Goal: Information Seeking & Learning: Check status

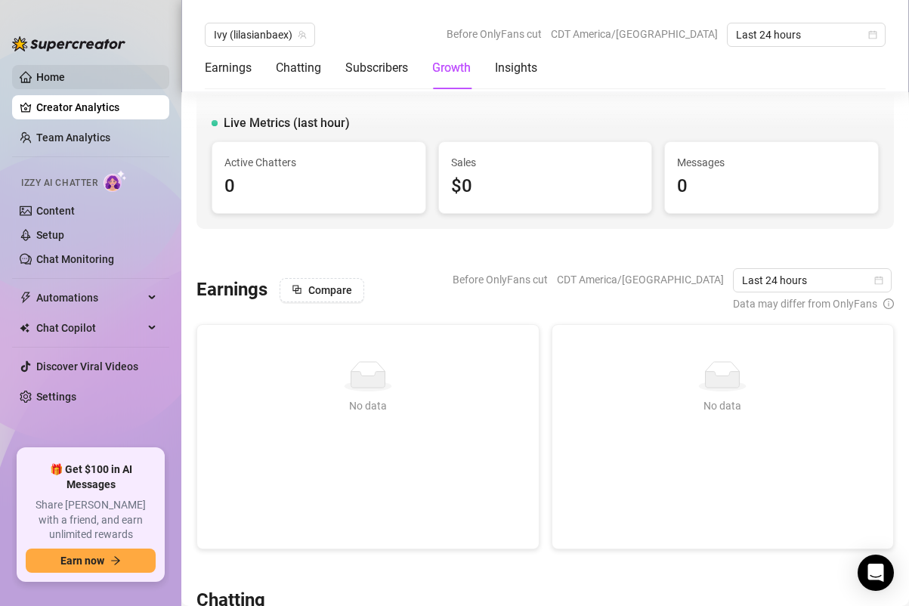
scroll to position [1326, 0]
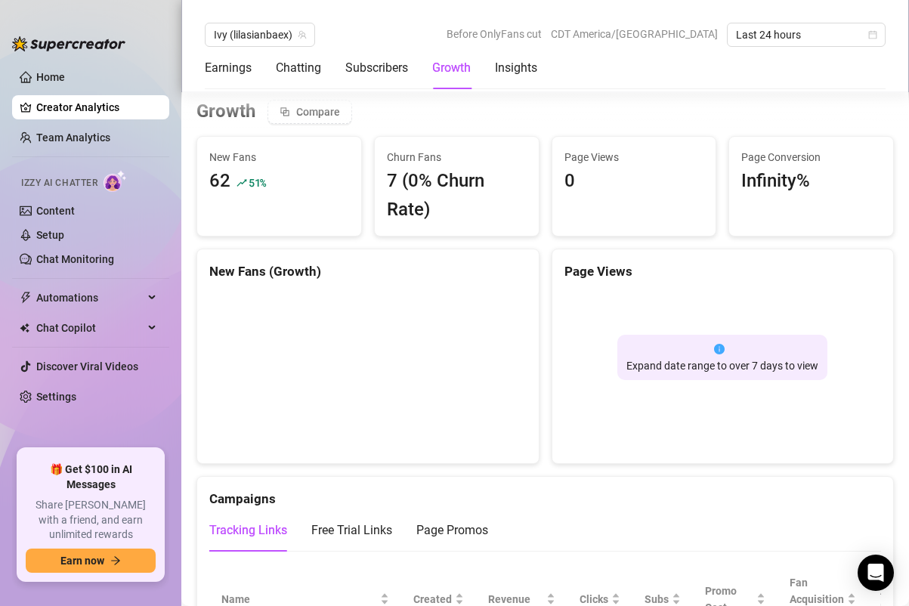
click at [72, 104] on link "Creator Analytics" at bounding box center [96, 107] width 121 height 24
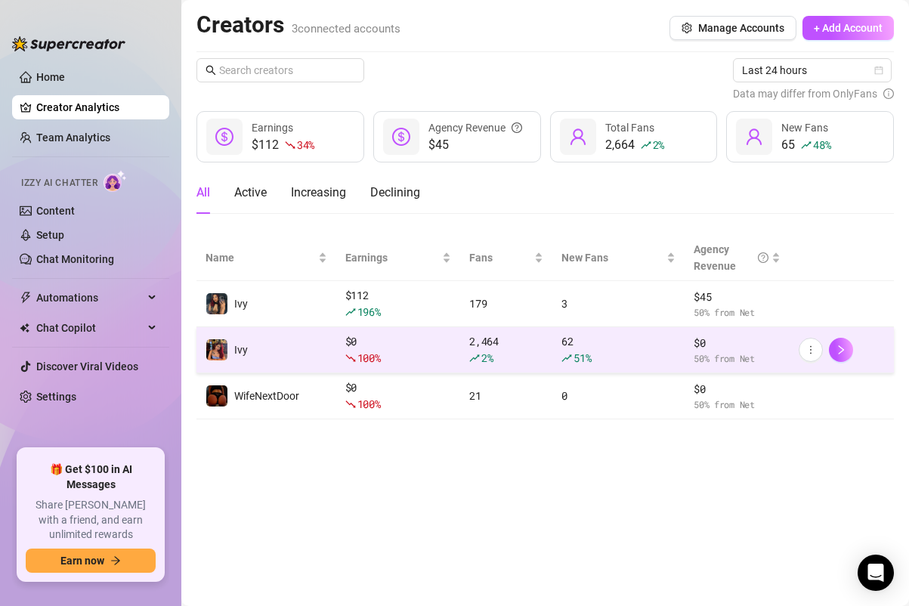
click at [391, 350] on div "100 %" at bounding box center [398, 358] width 107 height 17
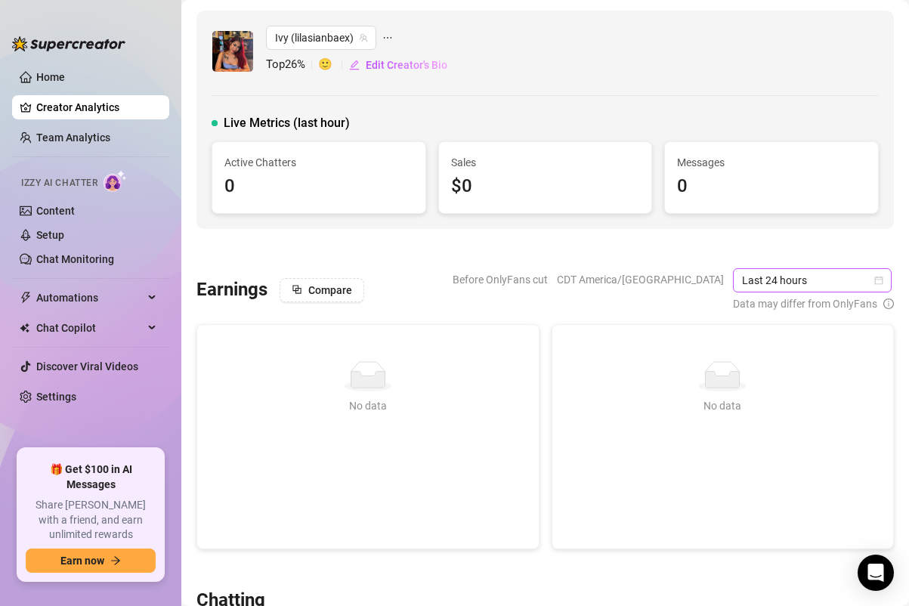
click at [770, 273] on span "Last 24 hours" at bounding box center [812, 280] width 140 height 23
click at [701, 283] on span "CDT America/[GEOGRAPHIC_DATA]" at bounding box center [640, 279] width 167 height 23
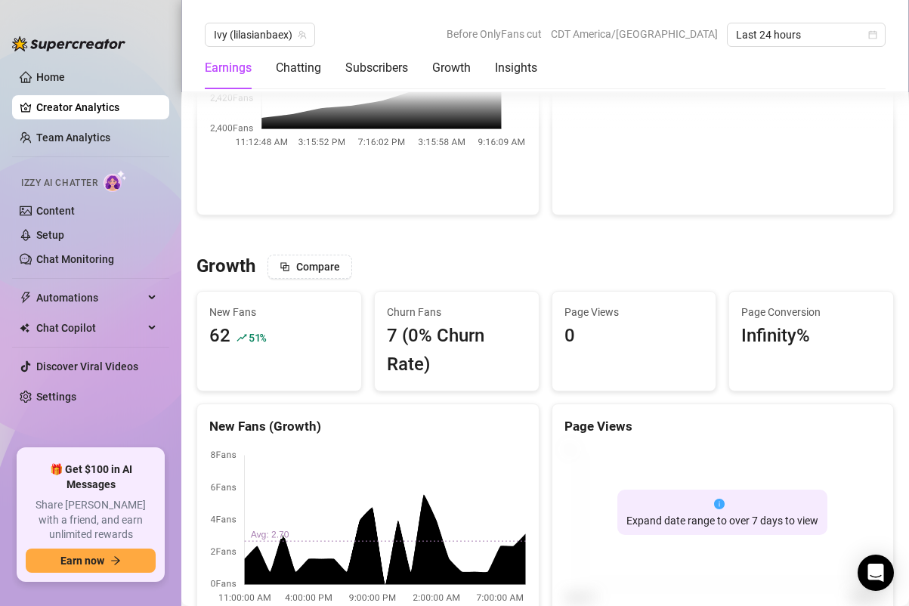
scroll to position [1229, 0]
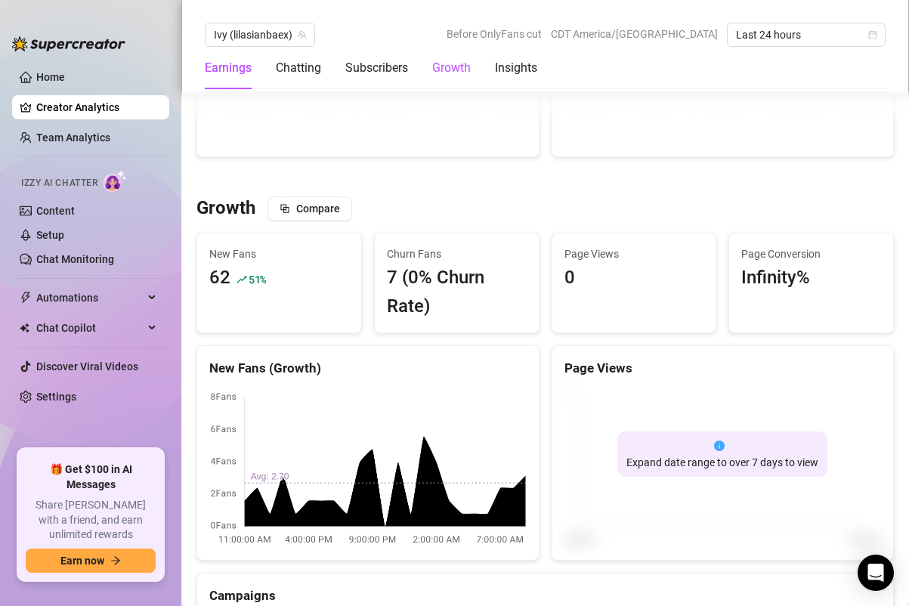
click at [455, 73] on div "Growth" at bounding box center [451, 68] width 39 height 18
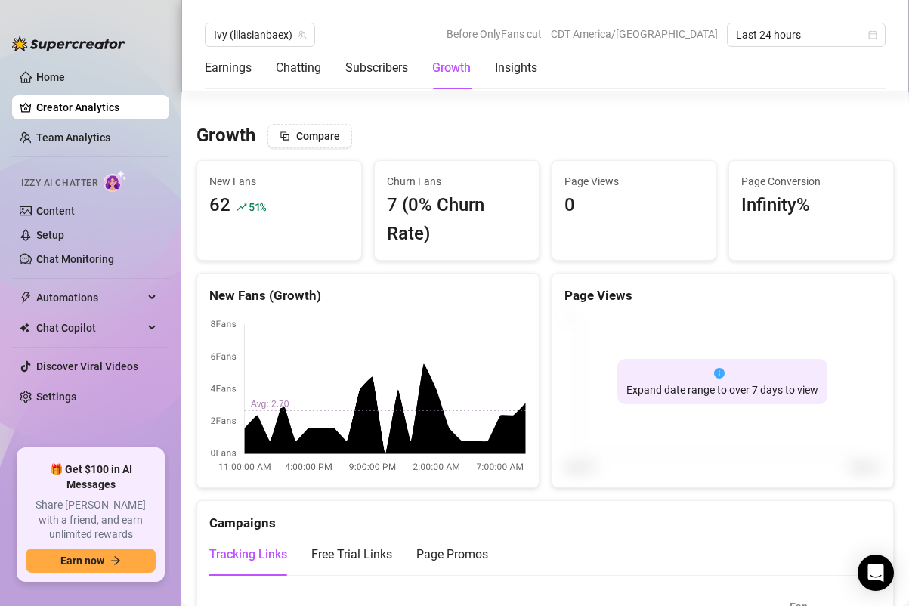
scroll to position [1326, 0]
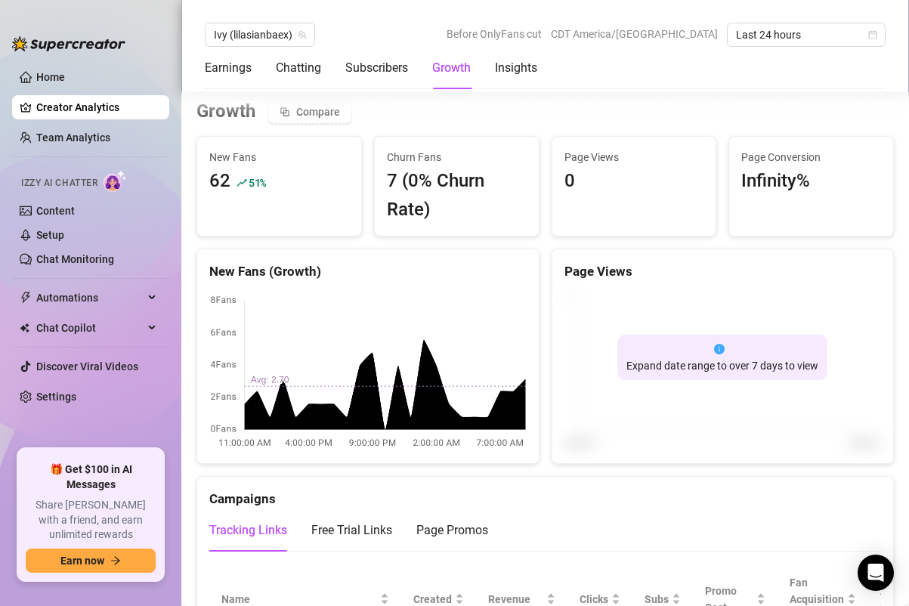
click at [59, 103] on link "Creator Analytics" at bounding box center [96, 107] width 121 height 24
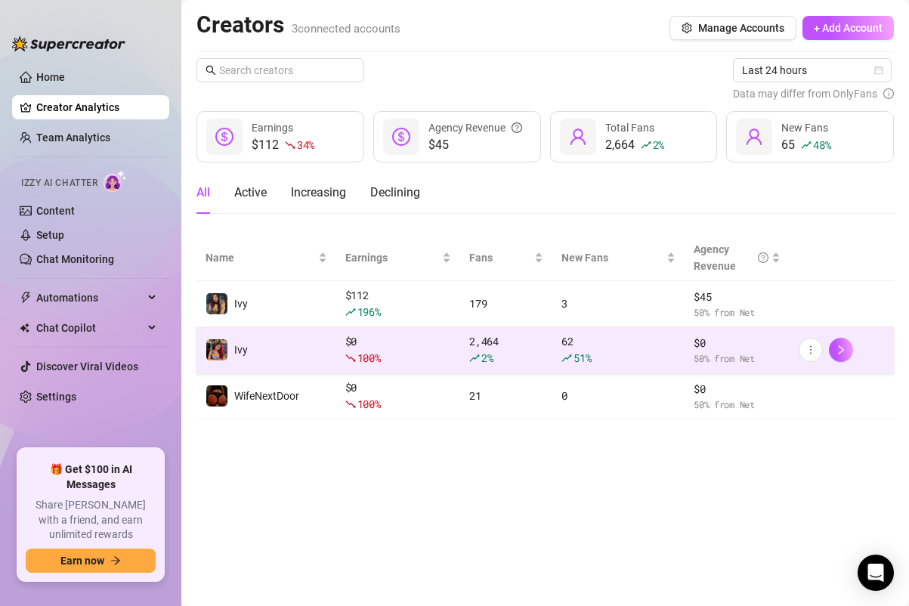
click at [420, 348] on div "$ 0 100 %" at bounding box center [398, 349] width 107 height 33
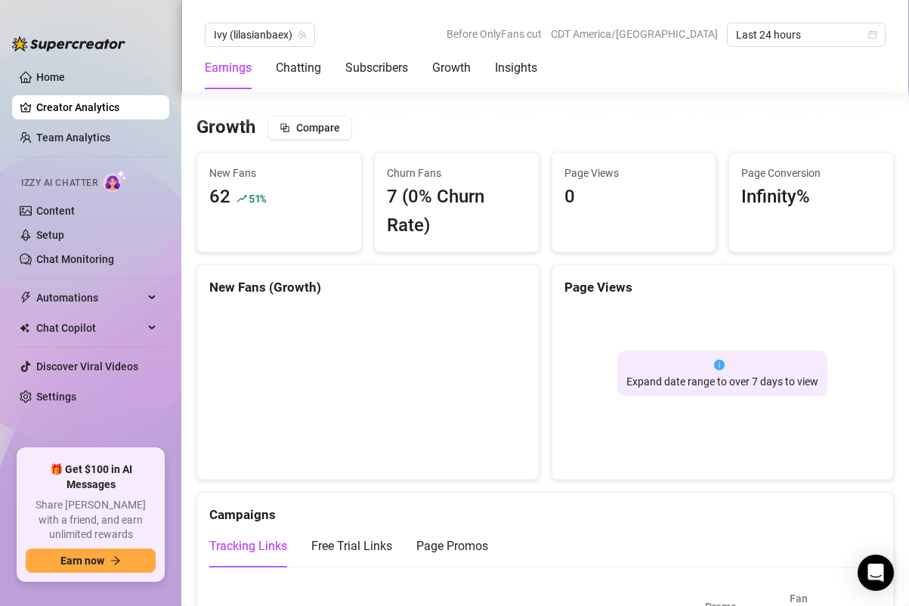
scroll to position [1302, 0]
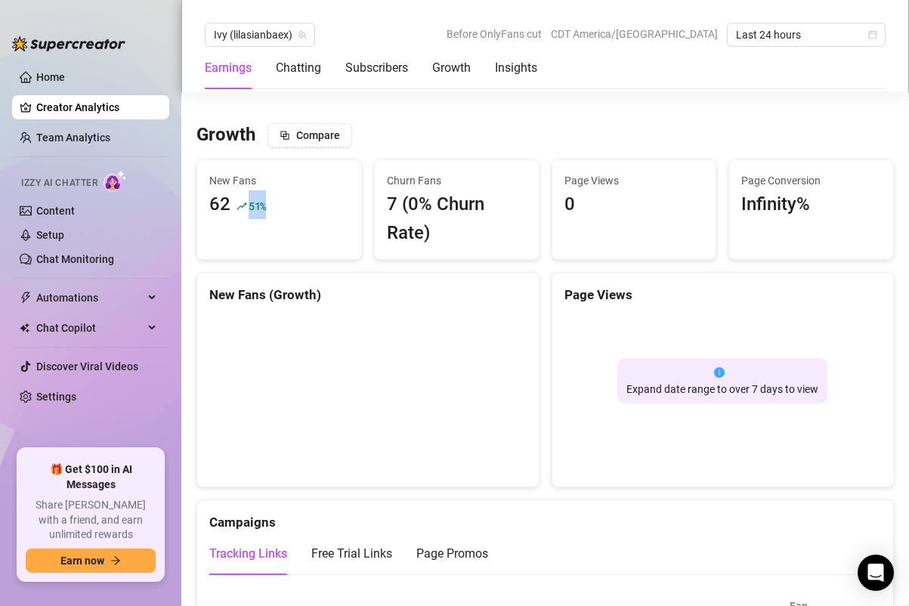
drag, startPoint x: 245, startPoint y: 208, endPoint x: 270, endPoint y: 208, distance: 24.2
click at [270, 208] on div "62 51 %" at bounding box center [279, 204] width 140 height 29
click at [748, 31] on span "Last 24 hours" at bounding box center [806, 34] width 140 height 23
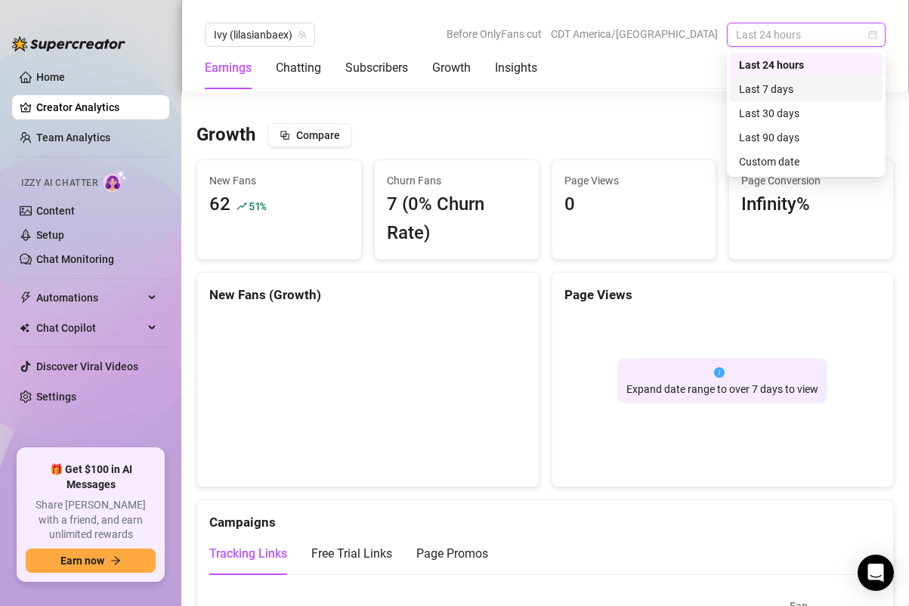
click at [752, 93] on div "Last 7 days" at bounding box center [806, 89] width 134 height 17
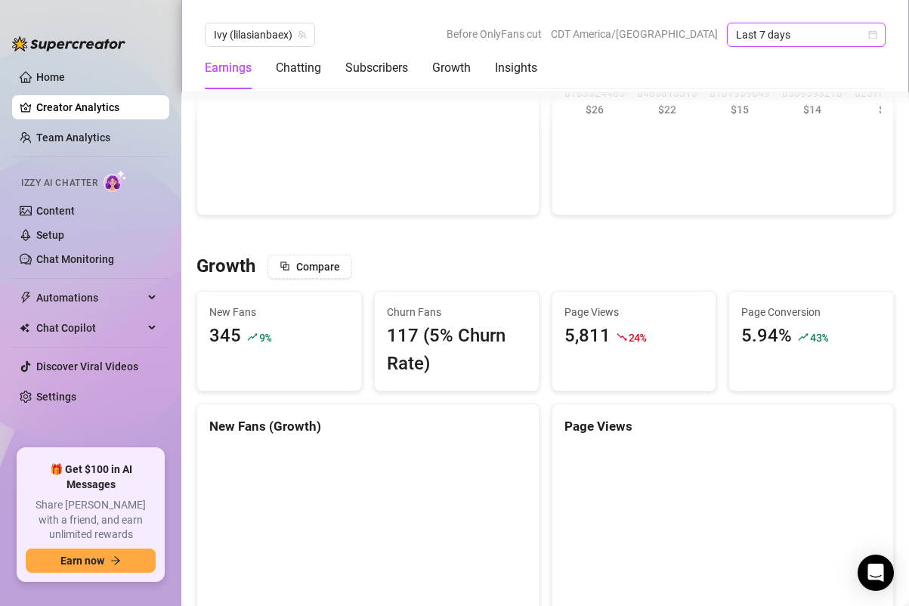
scroll to position [1125, 0]
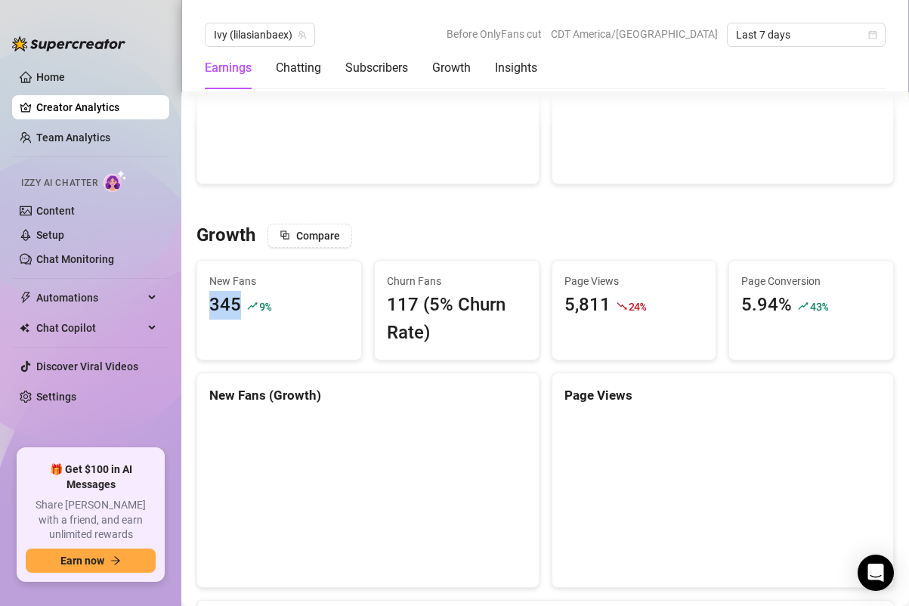
drag, startPoint x: 212, startPoint y: 306, endPoint x: 243, endPoint y: 307, distance: 31.7
click at [243, 307] on div "345 9 %" at bounding box center [279, 305] width 140 height 29
click at [306, 298] on div "345 9 %" at bounding box center [279, 305] width 140 height 29
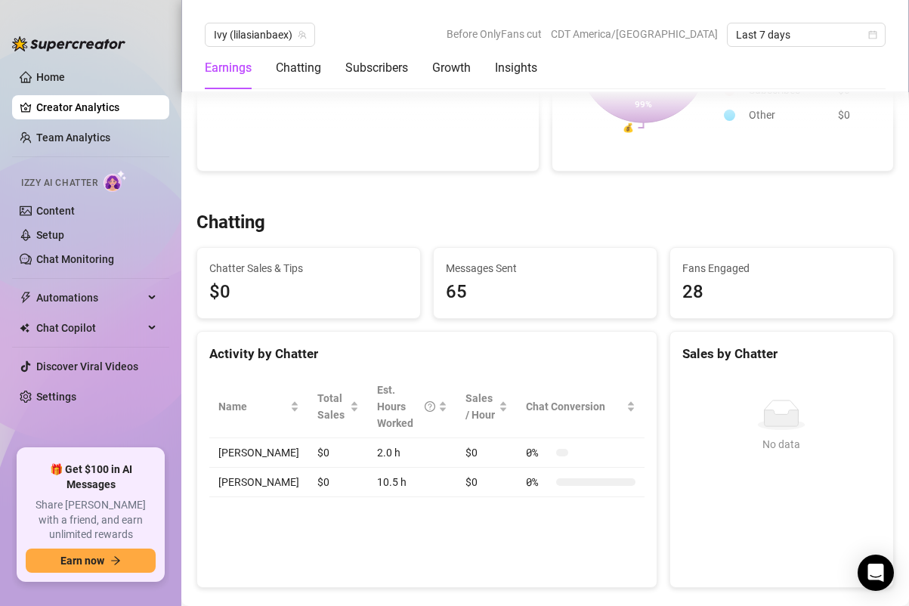
scroll to position [0, 0]
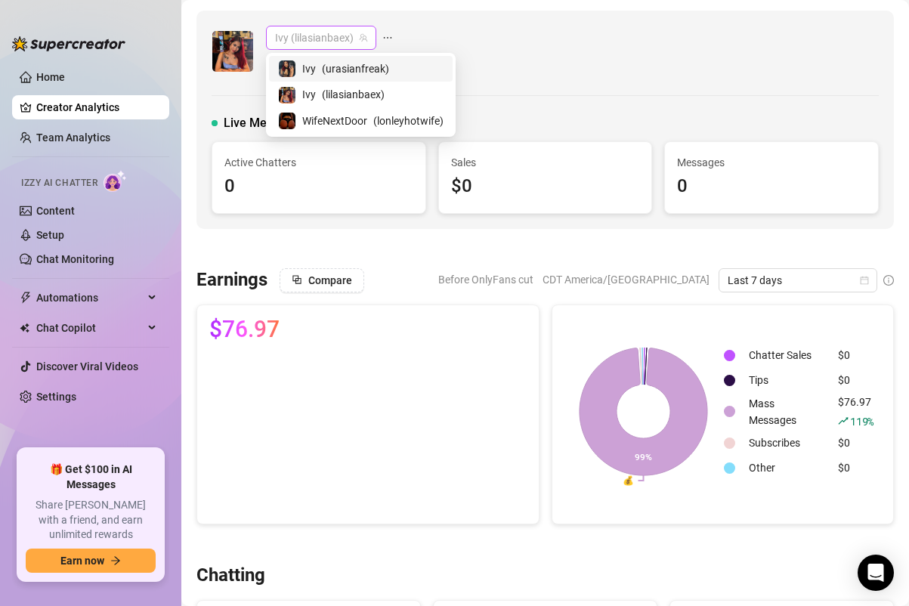
click at [294, 47] on span "Ivy (lilasianbaex)" at bounding box center [321, 37] width 92 height 23
click at [299, 63] on div "Ivy ( urasianfreak )" at bounding box center [360, 69] width 165 height 18
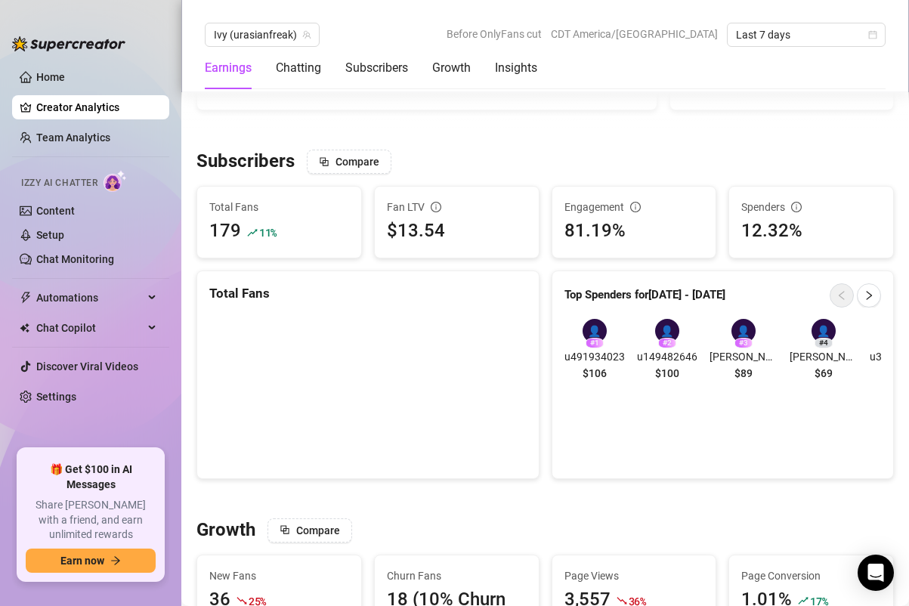
scroll to position [824, 0]
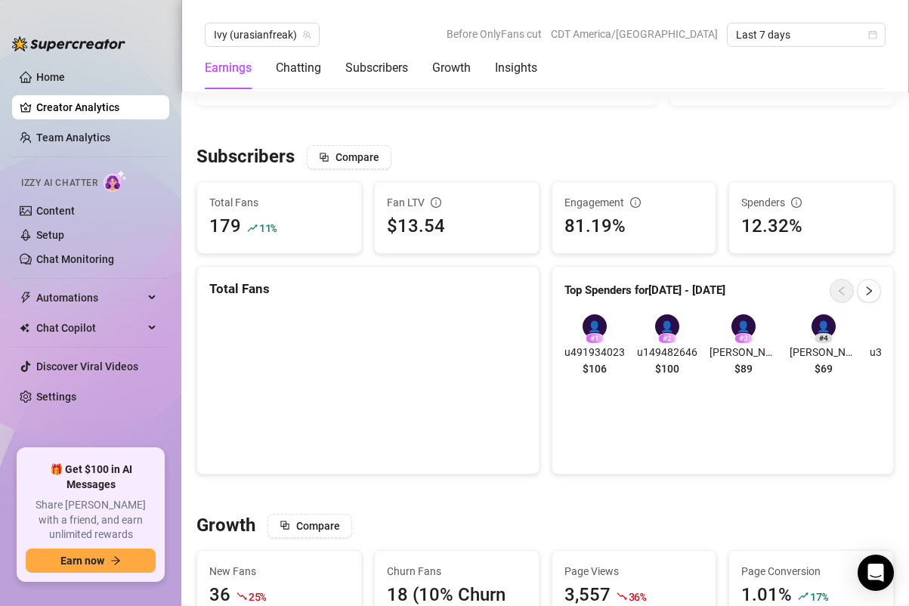
click at [264, 228] on span "11 %" at bounding box center [267, 228] width 17 height 14
click at [298, 221] on div "179 11 %" at bounding box center [279, 226] width 140 height 29
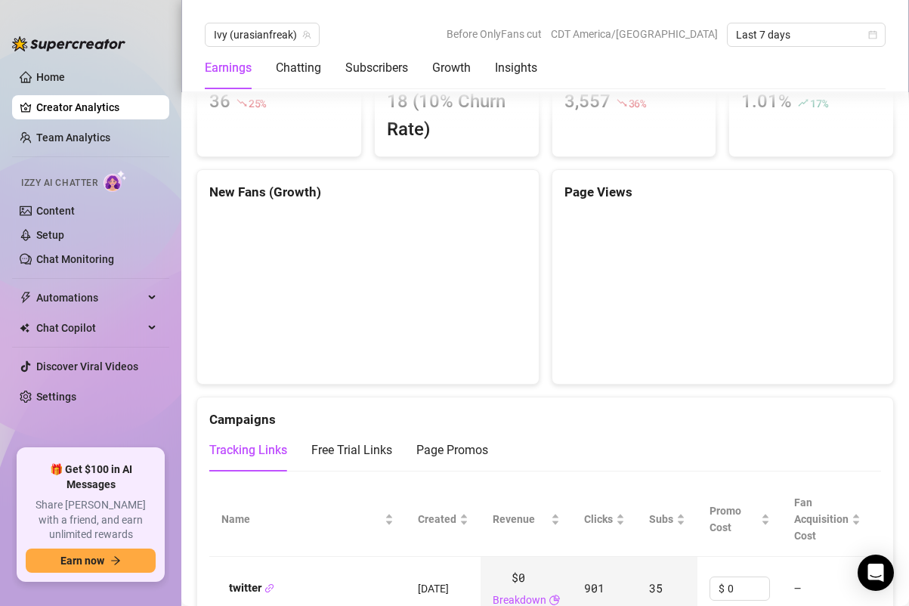
scroll to position [1252, 0]
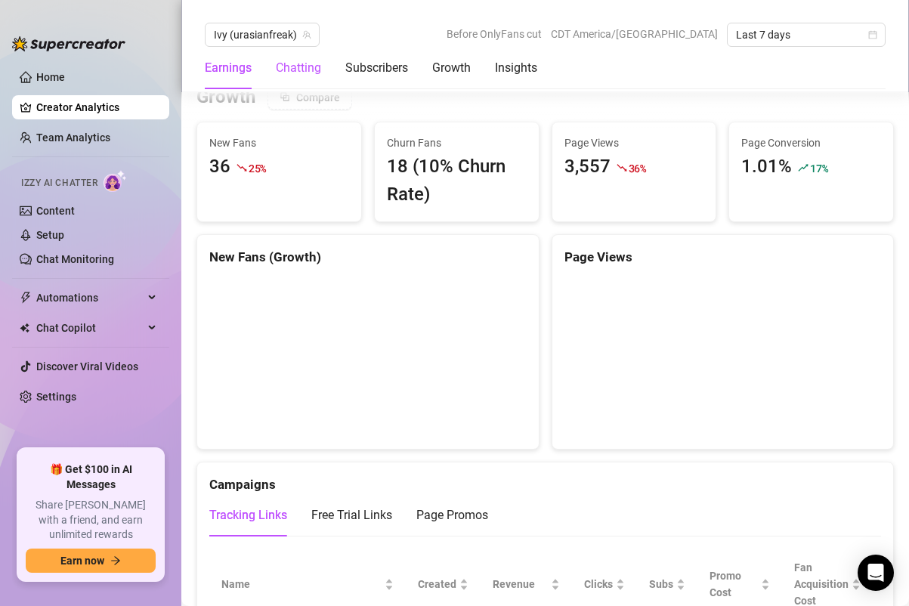
click at [309, 62] on div "Chatting" at bounding box center [298, 68] width 45 height 18
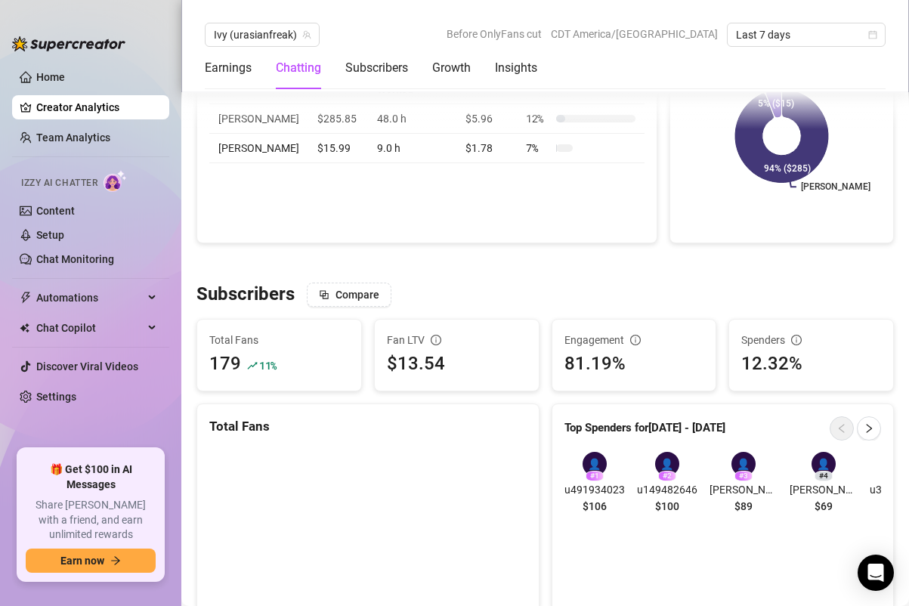
scroll to position [696, 0]
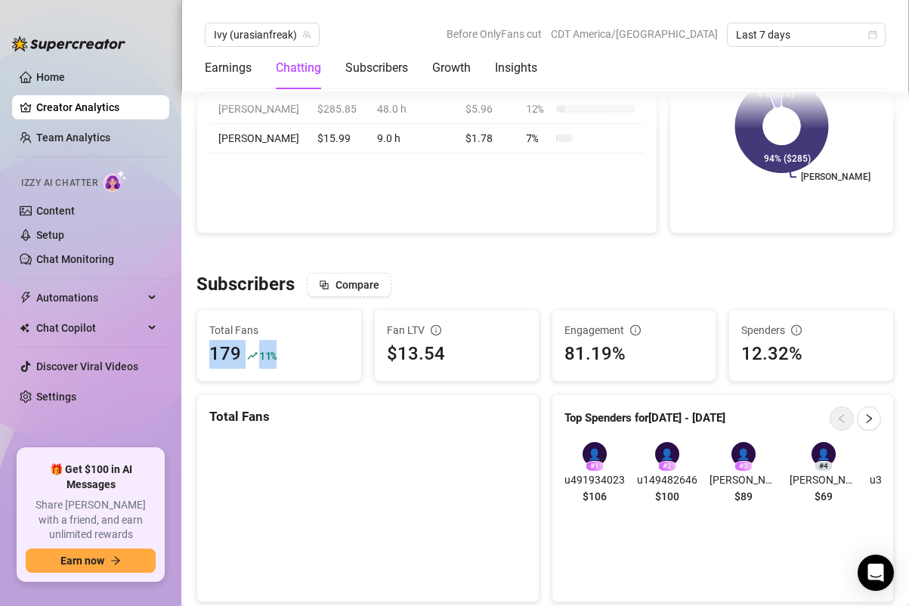
drag, startPoint x: 212, startPoint y: 359, endPoint x: 286, endPoint y: 361, distance: 74.1
click at [286, 361] on div "179 11 %" at bounding box center [279, 354] width 140 height 29
